Goal: Task Accomplishment & Management: Use online tool/utility

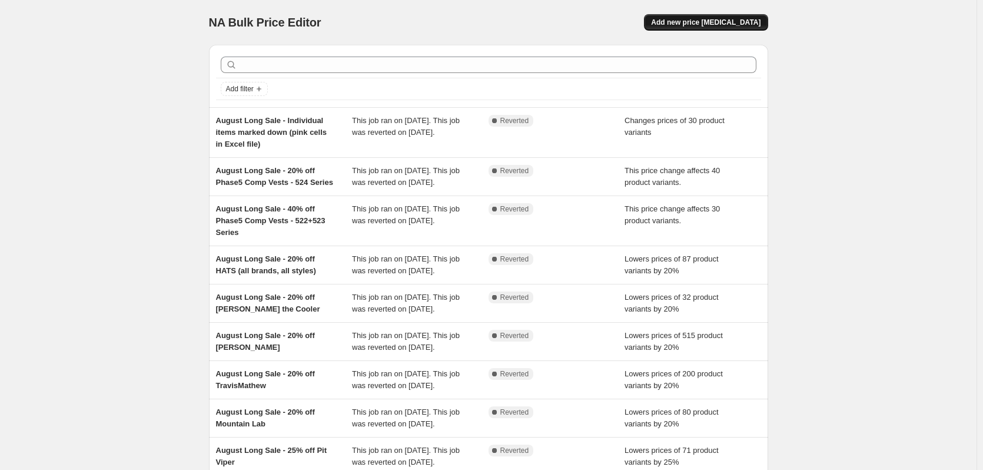
click at [703, 22] on span "Add new price [MEDICAL_DATA]" at bounding box center [705, 22] width 109 height 9
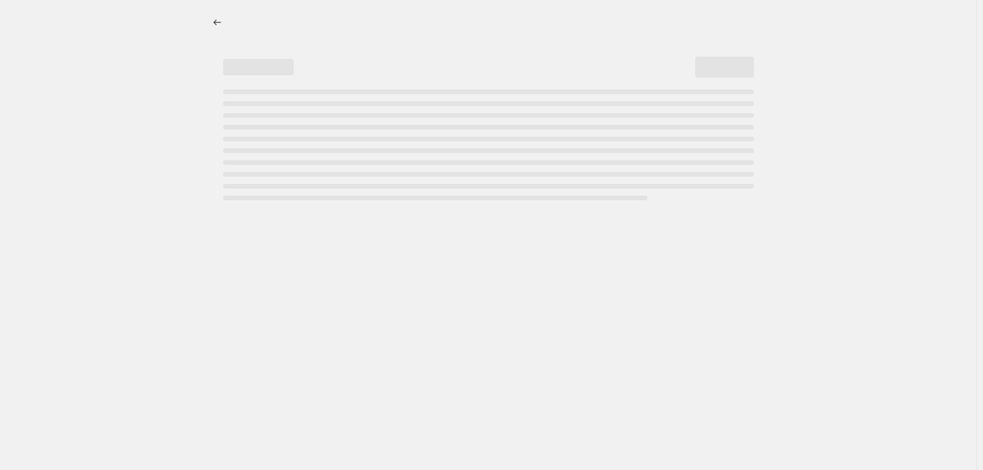
select select "percentage"
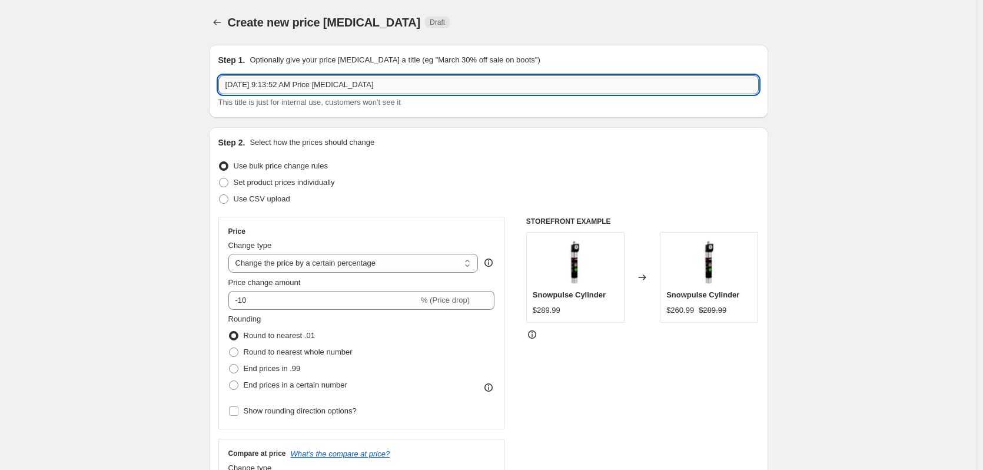
click at [406, 78] on input "[DATE] 9:13:52 AM Price [MEDICAL_DATA]" at bounding box center [488, 84] width 540 height 19
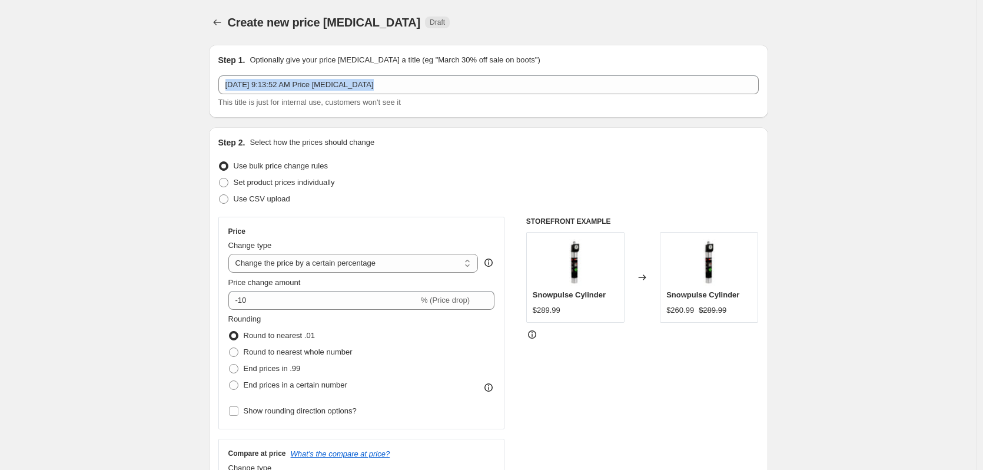
drag, startPoint x: 458, startPoint y: 75, endPoint x: 39, endPoint y: 95, distance: 418.9
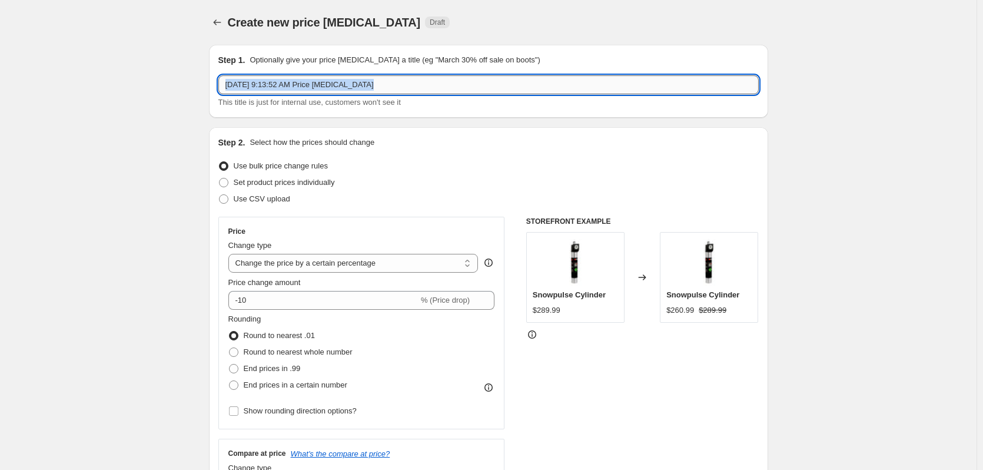
click at [376, 77] on input "[DATE] 9:13:52 AM Price [MEDICAL_DATA]" at bounding box center [488, 84] width 540 height 19
drag, startPoint x: 372, startPoint y: 87, endPoint x: 162, endPoint y: 86, distance: 210.1
click at [334, 87] on input "Current TravisMathew 30% off, no end date given" at bounding box center [488, 84] width 540 height 19
type input "Current TravisMathew 30% off, per [PERSON_NAME], no end date given"
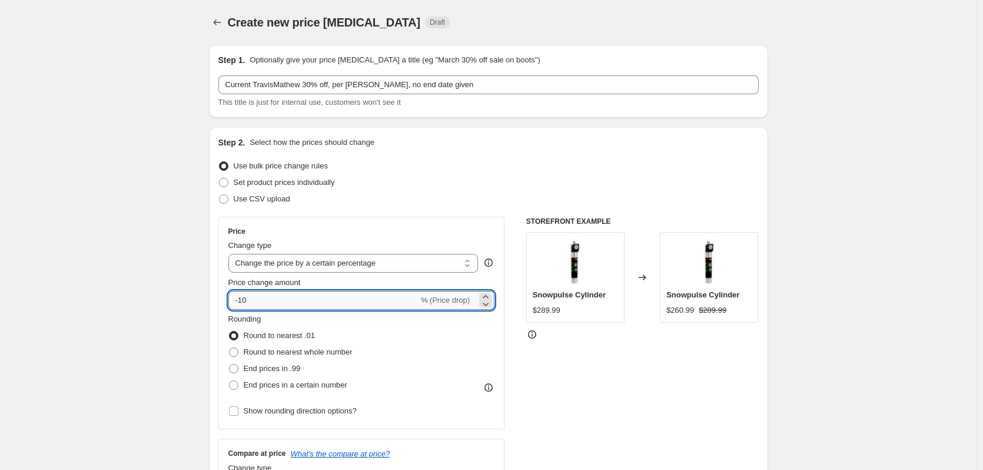
click at [242, 301] on input "-10" at bounding box center [323, 300] width 190 height 19
type input "-30"
click at [264, 368] on span "End prices in .99" at bounding box center [272, 368] width 57 height 9
click at [230, 364] on input "End prices in .99" at bounding box center [229, 364] width 1 height 1
radio input "true"
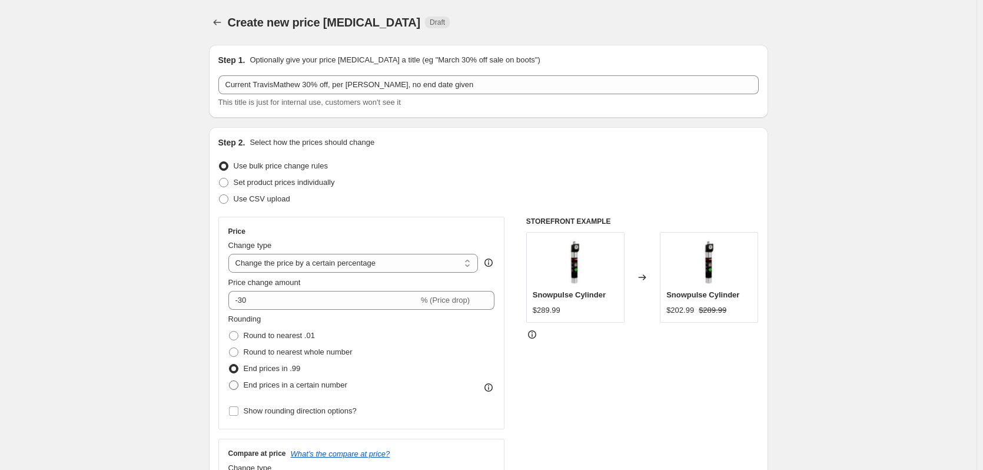
click at [275, 384] on span "End prices in a certain number" at bounding box center [296, 384] width 104 height 9
click at [230, 381] on input "End prices in a certain number" at bounding box center [229, 380] width 1 height 1
radio input "true"
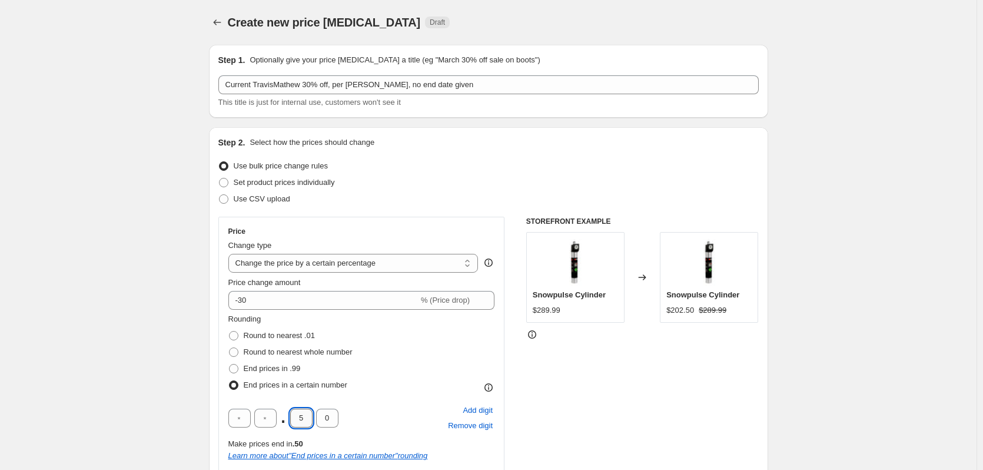
click at [309, 418] on input "5" at bounding box center [301, 417] width 22 height 19
type input "9"
drag, startPoint x: 330, startPoint y: 419, endPoint x: 323, endPoint y: 418, distance: 6.5
click at [323, 418] on input "0" at bounding box center [327, 417] width 22 height 19
type input "5"
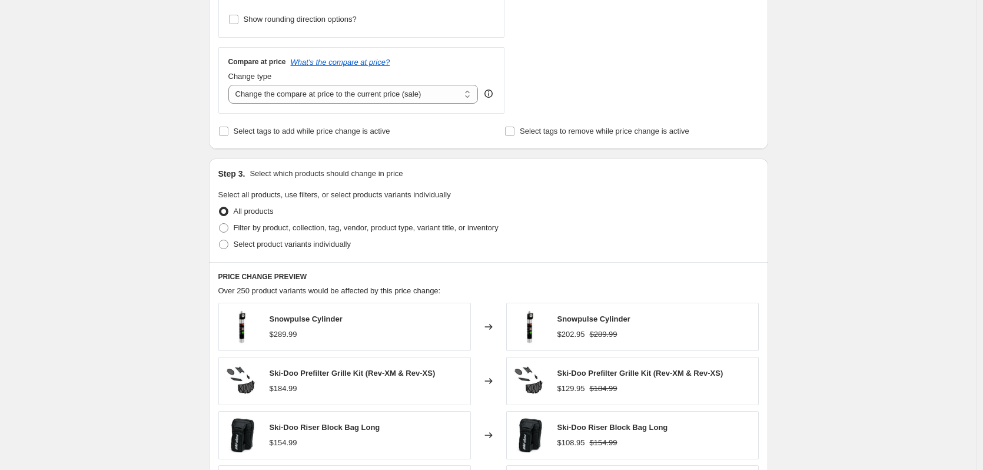
scroll to position [471, 0]
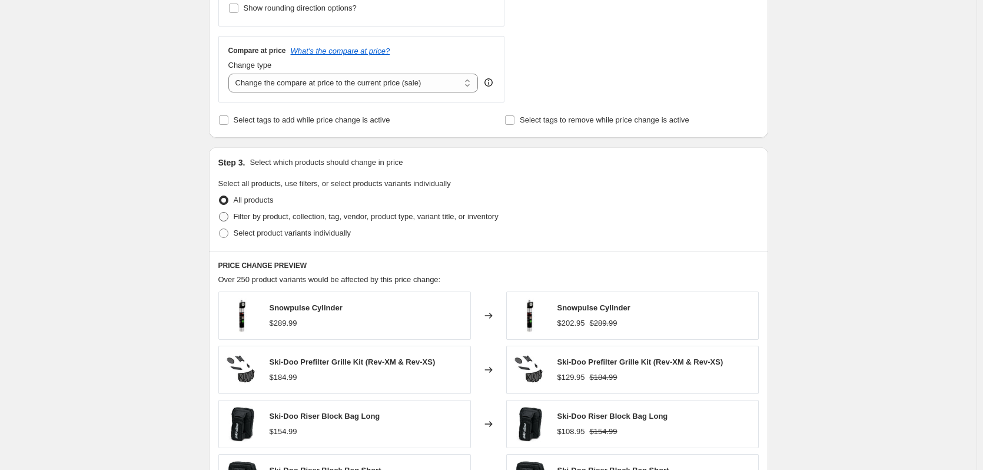
click at [257, 215] on span "Filter by product, collection, tag, vendor, product type, variant title, or inv…" at bounding box center [366, 216] width 265 height 9
click at [220, 212] on input "Filter by product, collection, tag, vendor, product type, variant title, or inv…" at bounding box center [219, 212] width 1 height 1
radio input "true"
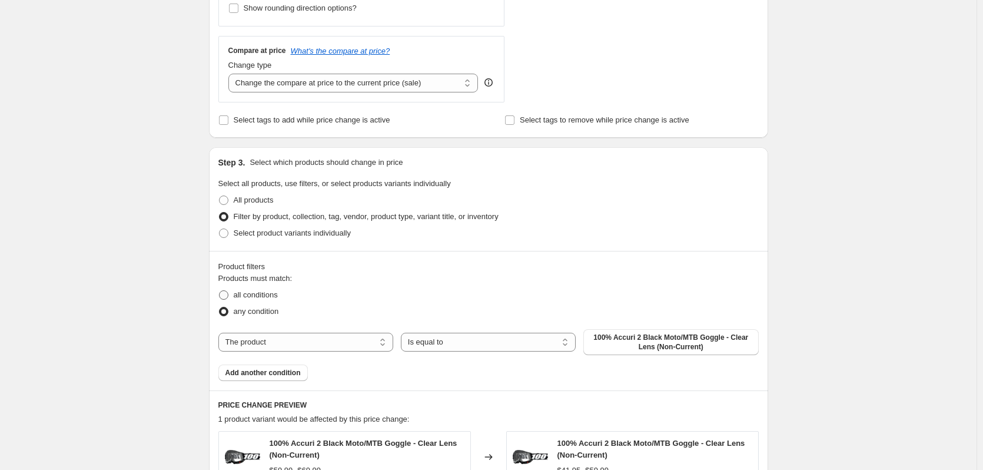
click at [257, 294] on span "all conditions" at bounding box center [256, 294] width 44 height 9
click at [220, 291] on input "all conditions" at bounding box center [219, 290] width 1 height 1
radio input "true"
click at [289, 342] on select "The product The product's collection The product's tag The product's vendor The…" at bounding box center [305, 342] width 175 height 19
select select "vendor"
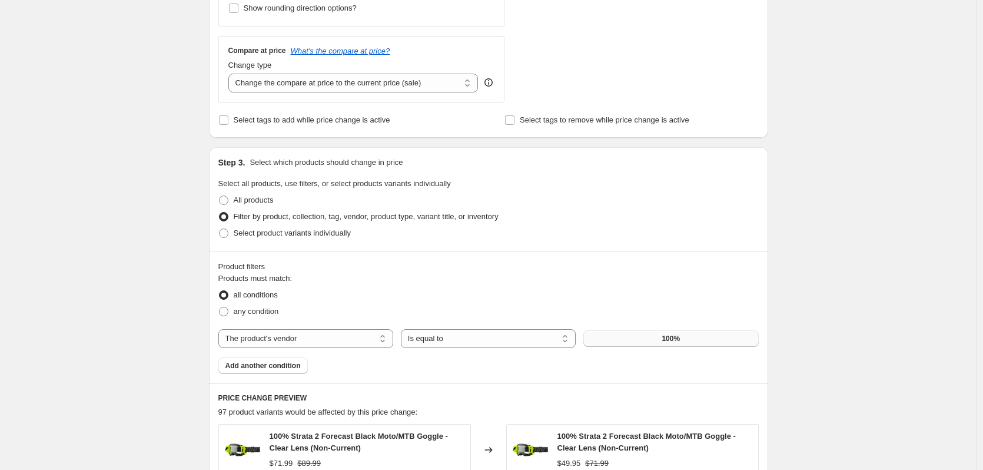
click at [639, 341] on button "100%" at bounding box center [670, 338] width 175 height 16
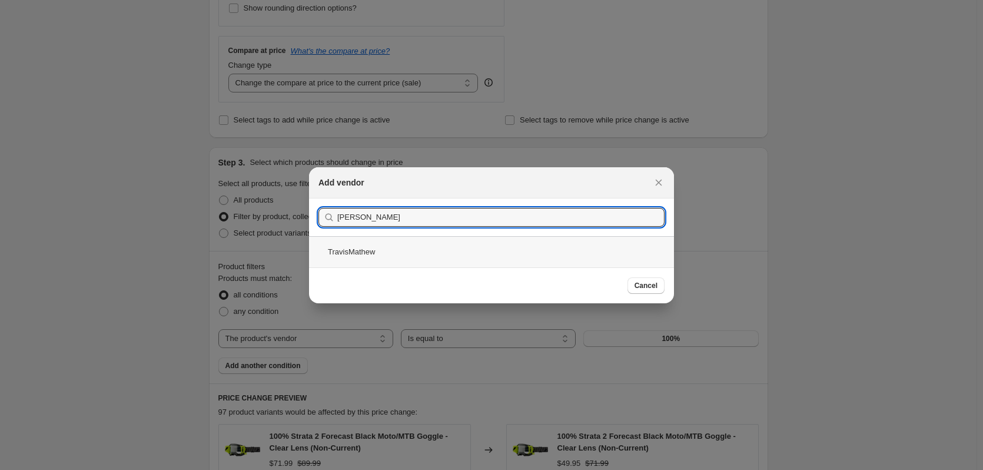
type input "[PERSON_NAME]"
click at [379, 254] on div "TravisMathew" at bounding box center [491, 251] width 365 height 31
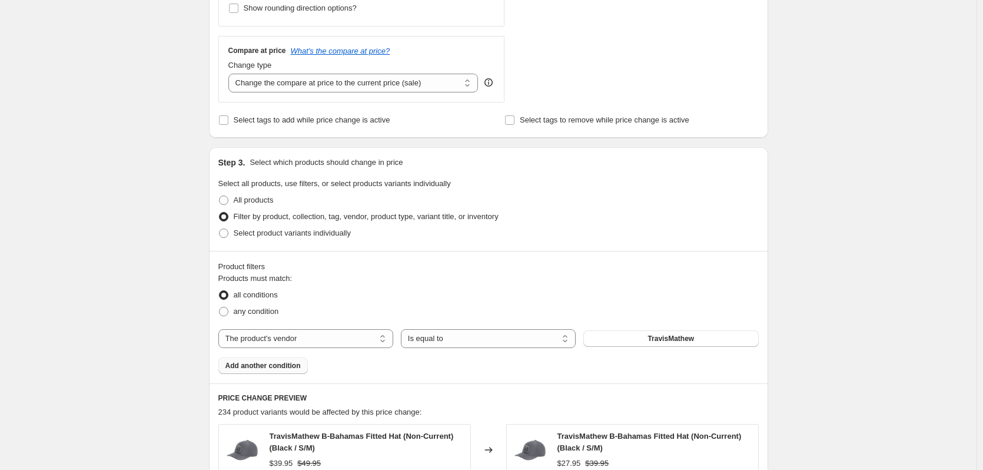
click at [256, 373] on button "Add another condition" at bounding box center [262, 365] width 89 height 16
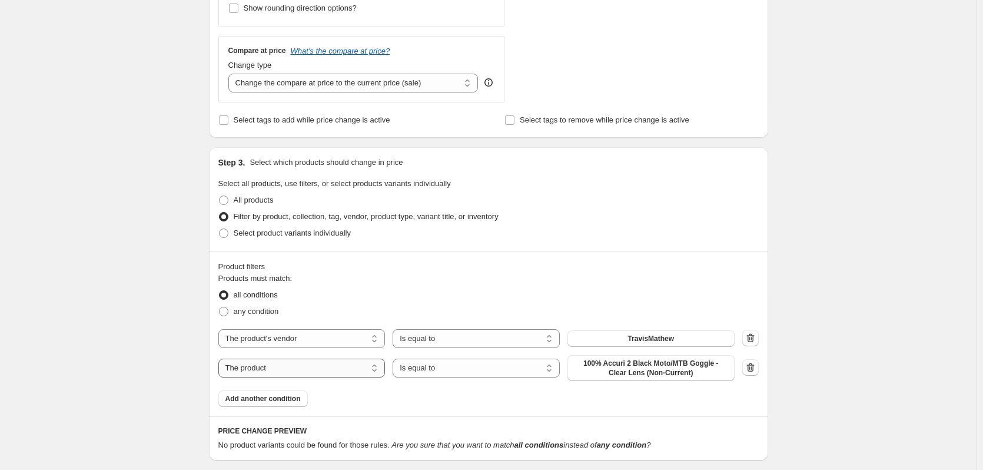
click at [313, 371] on select "The product The product's collection The product's tag The product's vendor The…" at bounding box center [301, 367] width 167 height 19
select select "tag"
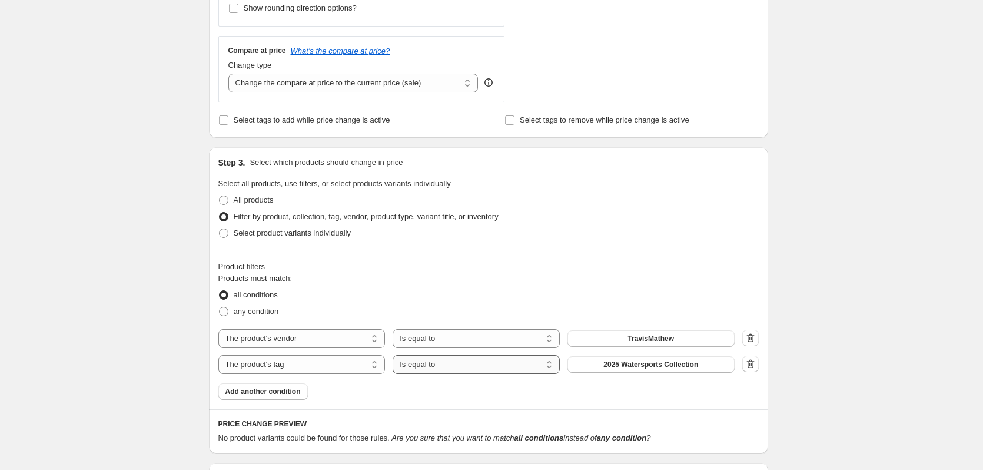
click at [457, 363] on select "Is equal to Is not equal to" at bounding box center [476, 364] width 167 height 19
select select "not_equal"
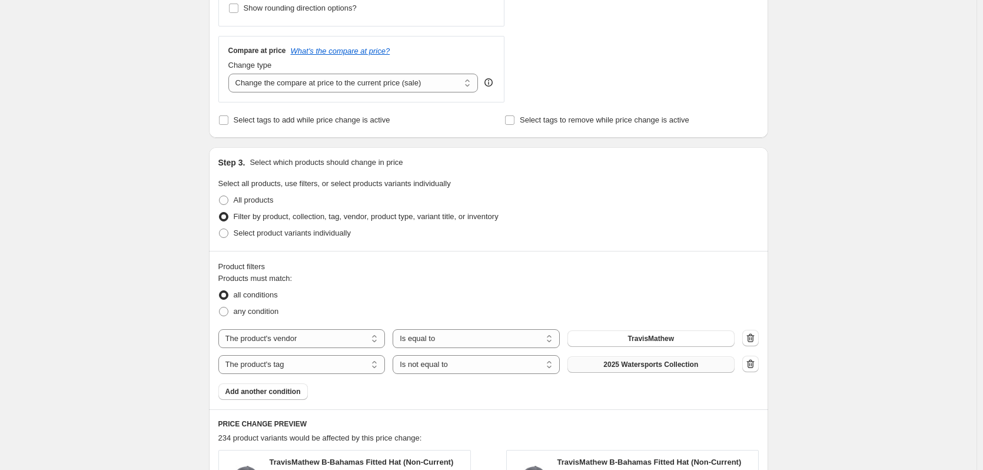
click at [627, 365] on span "2025 Watersports Collection" at bounding box center [650, 364] width 95 height 9
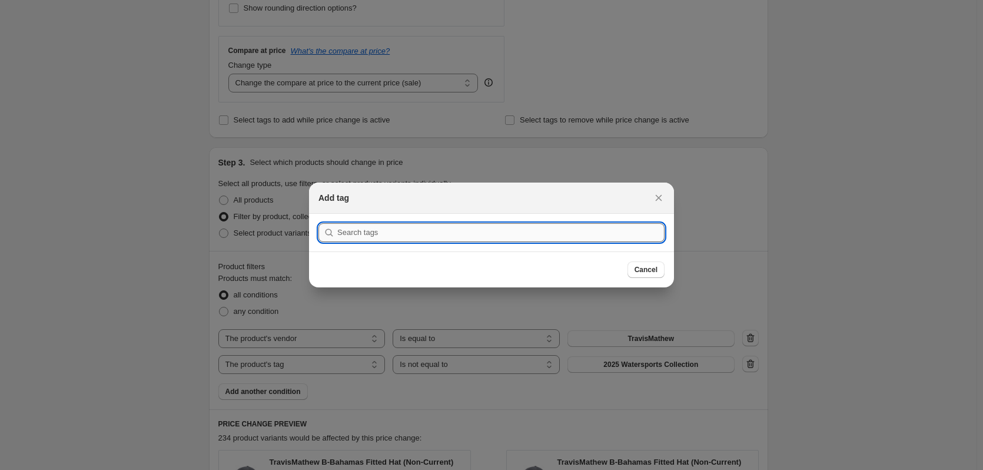
click at [388, 232] on input ":r2p:" at bounding box center [500, 232] width 327 height 19
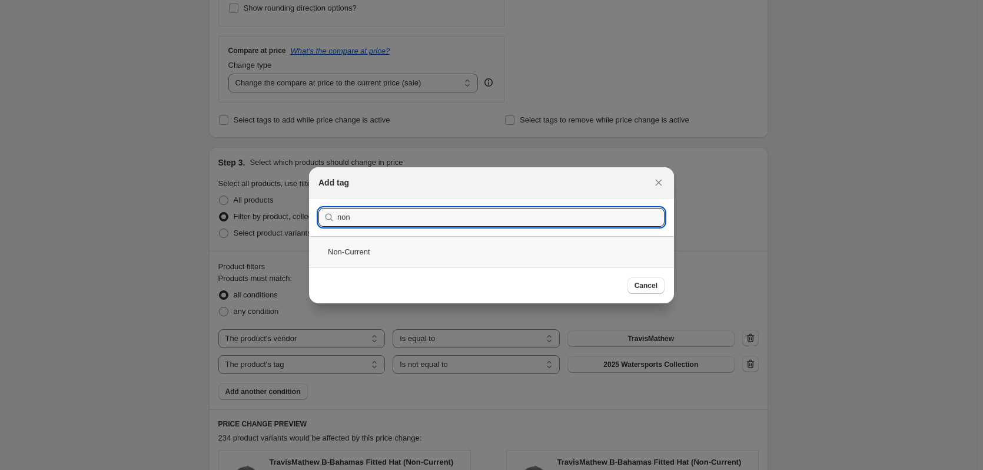
type input "non"
click at [357, 248] on div "Non-Current" at bounding box center [491, 251] width 365 height 31
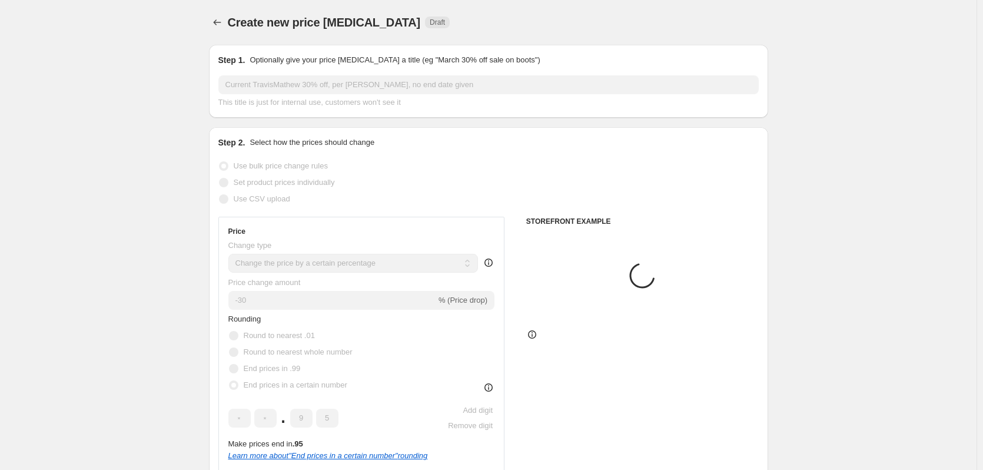
scroll to position [471, 0]
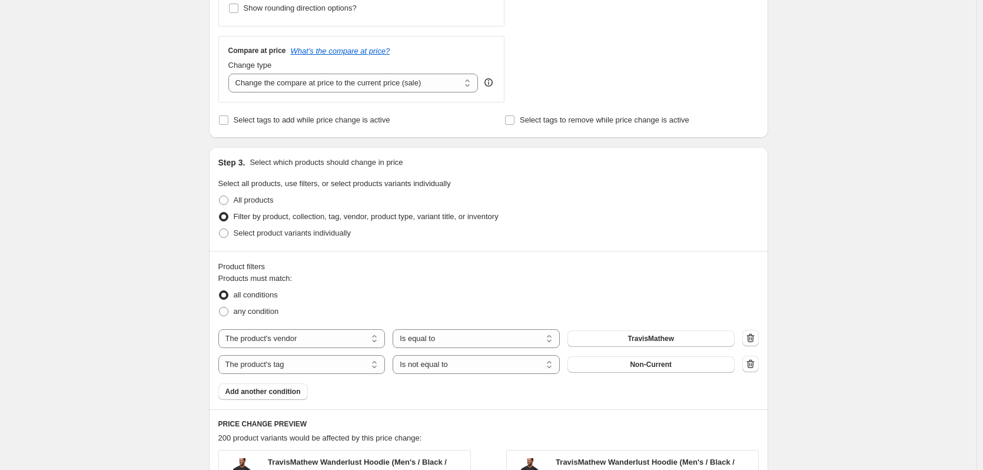
click at [870, 232] on div "Create new price [MEDICAL_DATA]. This page is ready Create new price [MEDICAL_D…" at bounding box center [488, 238] width 976 height 1418
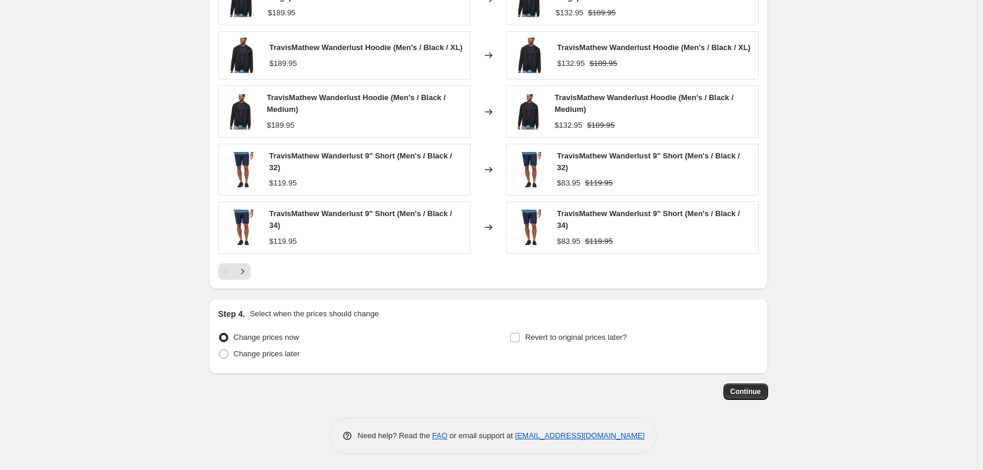
scroll to position [949, 0]
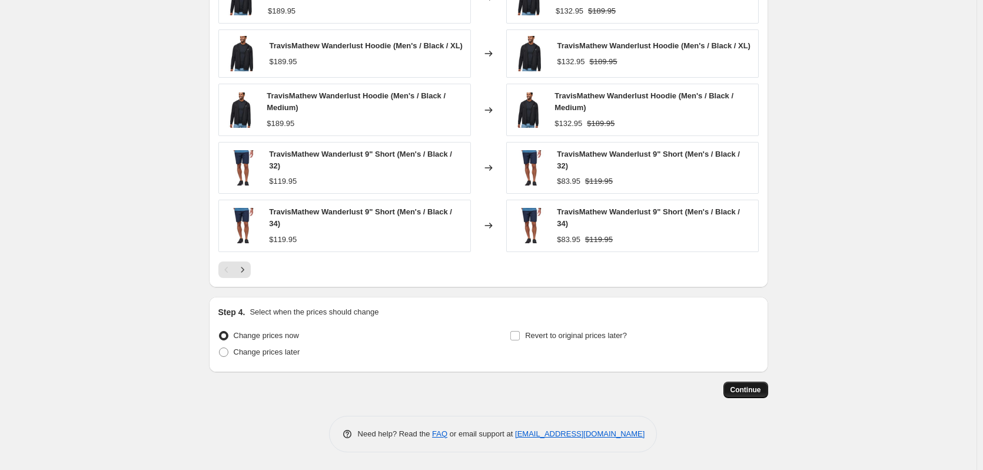
click at [753, 392] on span "Continue" at bounding box center [745, 389] width 31 height 9
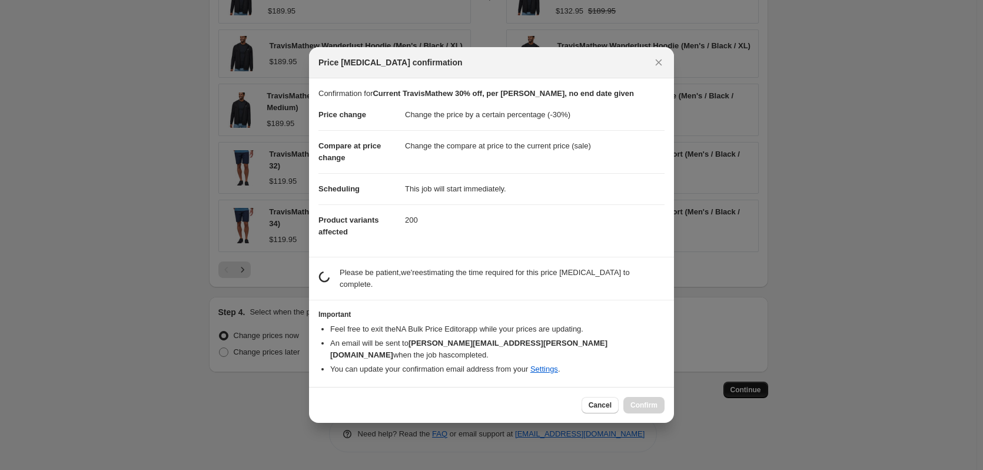
scroll to position [0, 0]
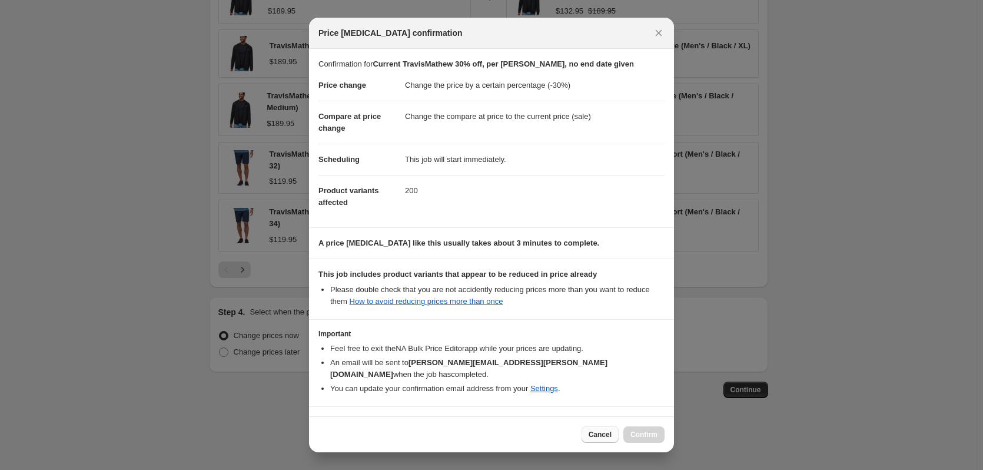
click at [596, 435] on span "Cancel" at bounding box center [600, 434] width 23 height 9
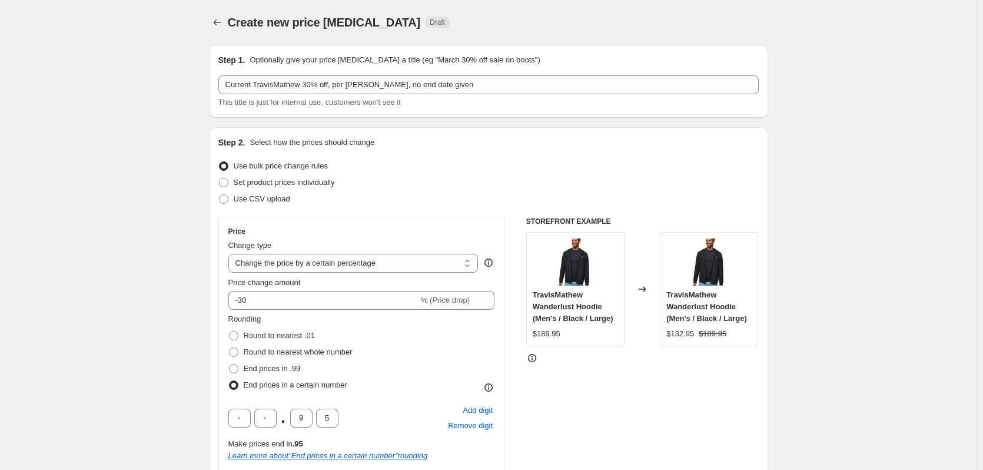
scroll to position [949, 0]
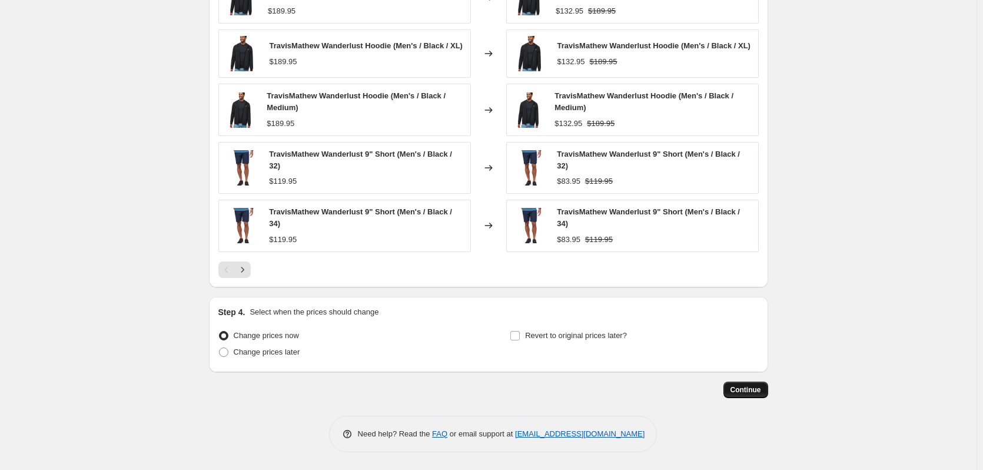
click at [748, 393] on span "Continue" at bounding box center [745, 389] width 31 height 9
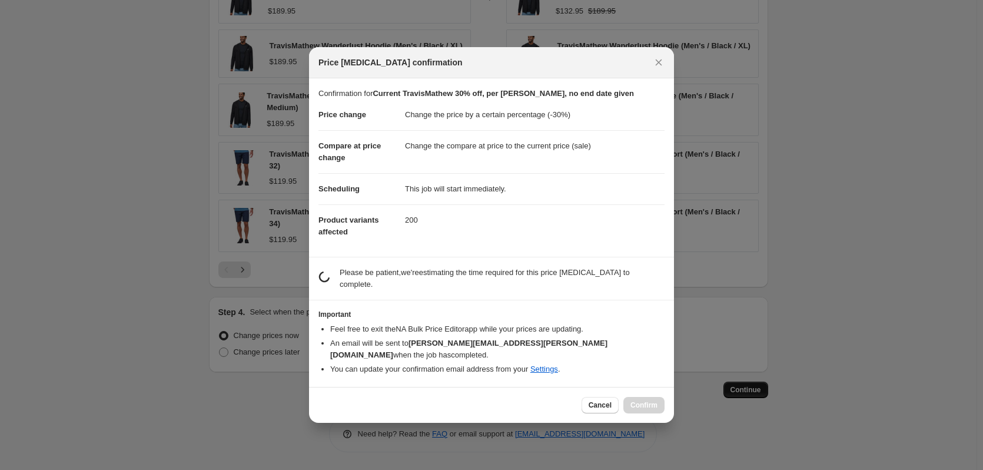
scroll to position [0, 0]
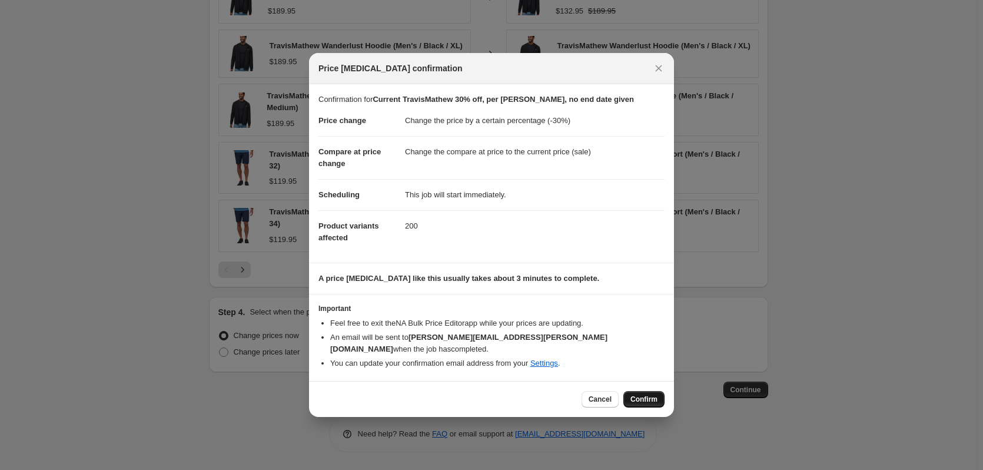
click at [654, 396] on span "Confirm" at bounding box center [643, 398] width 27 height 9
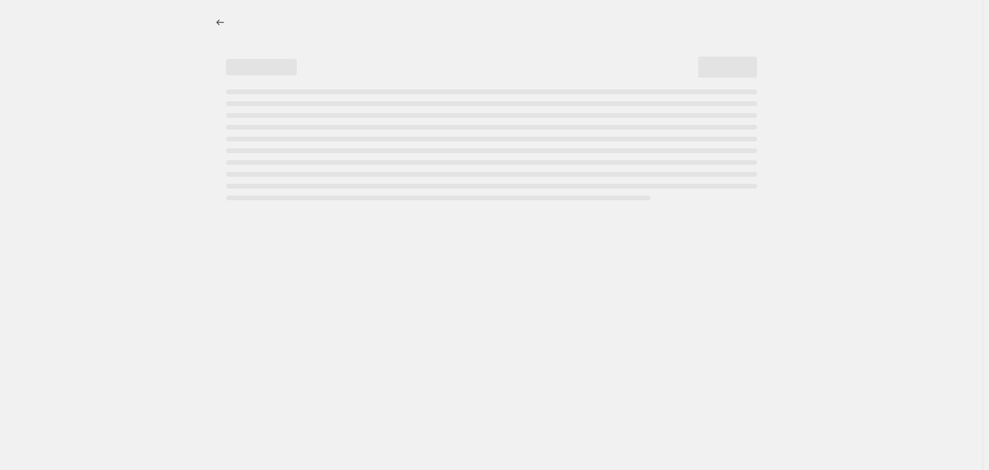
select select "percentage"
select select "vendor"
select select "tag"
select select "not_equal"
